Goal: Information Seeking & Learning: Check status

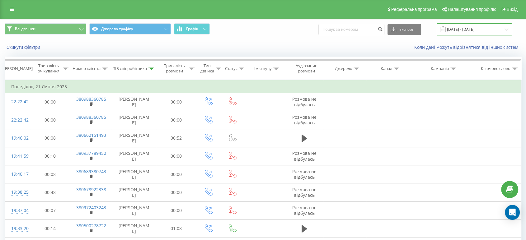
click at [479, 25] on input "[DATE] - [DATE]" at bounding box center [474, 29] width 75 height 12
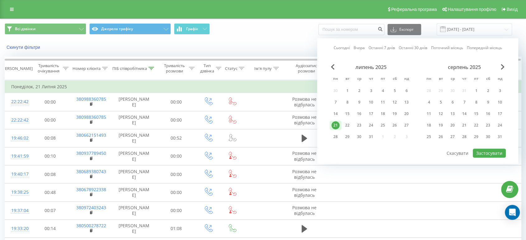
click at [347, 46] on link "Сьогодні" at bounding box center [342, 48] width 16 height 6
click at [480, 149] on button "Застосувати" at bounding box center [489, 153] width 33 height 9
type input "[DATE] - [DATE]"
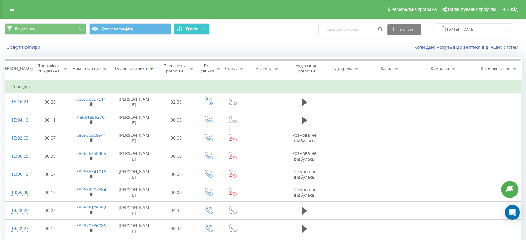
click at [180, 30] on icon at bounding box center [179, 28] width 5 height 5
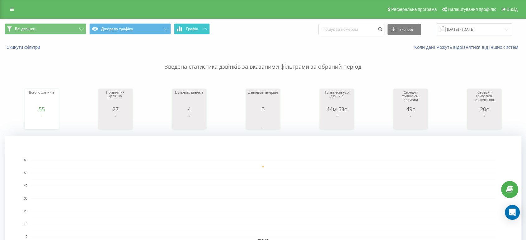
click at [180, 30] on icon at bounding box center [179, 28] width 5 height 5
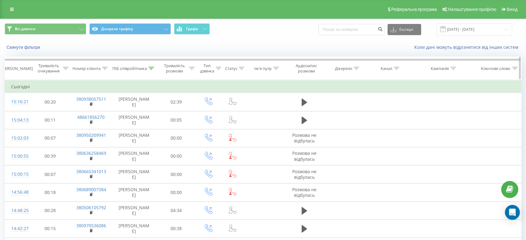
click at [149, 67] on icon at bounding box center [152, 68] width 6 height 3
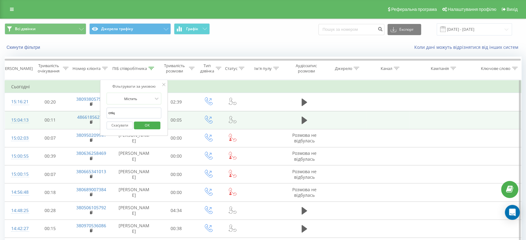
drag, startPoint x: 142, startPoint y: 112, endPoint x: 47, endPoint y: 111, distance: 94.3
click at [47, 111] on table "Фільтрувати за умовою Дорівнює Скасувати OK Фільтрувати за умовою Містить Скасу…" at bounding box center [263, 177] width 517 height 194
type input "к"
type input "безці"
click button "OK" at bounding box center [147, 126] width 26 height 8
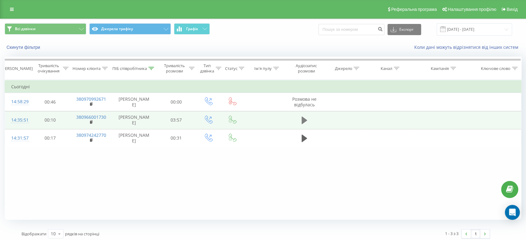
drag, startPoint x: 308, startPoint y: 141, endPoint x: 303, endPoint y: 124, distance: 17.8
click at [303, 130] on td at bounding box center [304, 138] width 38 height 18
click at [305, 118] on icon at bounding box center [305, 120] width 6 height 9
